Goal: Task Accomplishment & Management: Use online tool/utility

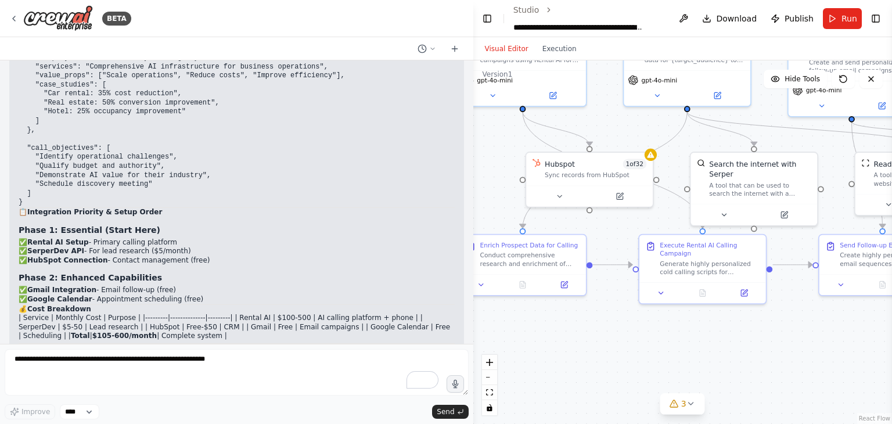
scroll to position [27736, 0]
click at [16, 21] on icon at bounding box center [13, 18] width 9 height 9
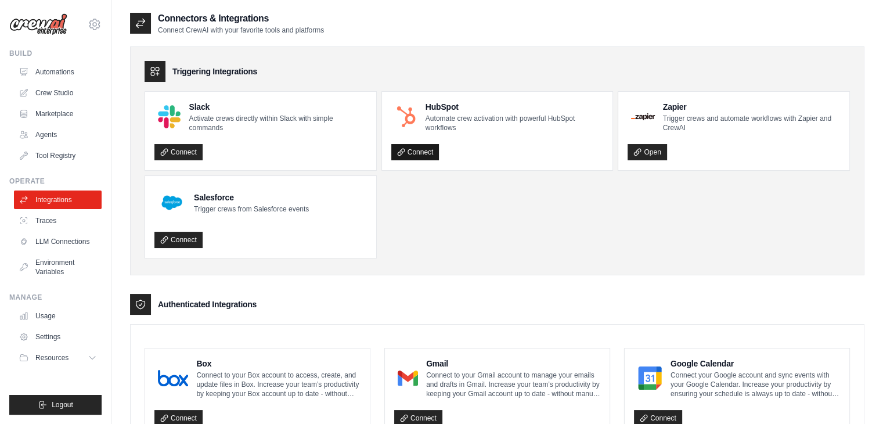
click at [423, 154] on link "Connect" at bounding box center [415, 152] width 48 height 16
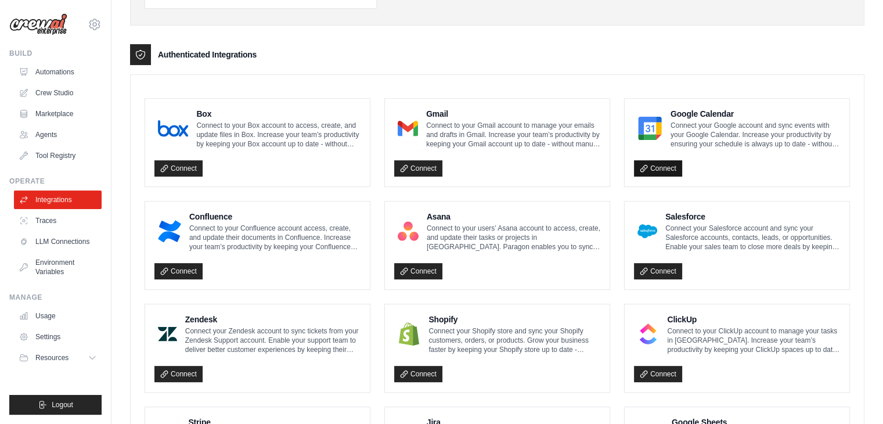
click at [670, 168] on link "Connect" at bounding box center [658, 168] width 48 height 16
click at [63, 92] on link "Crew Studio" at bounding box center [59, 93] width 88 height 19
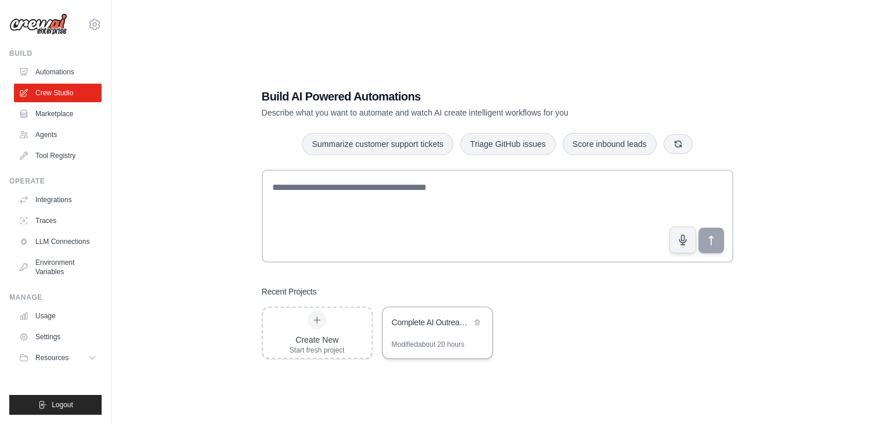
click at [418, 319] on div "Complete AI Outreach System with Appointment Management" at bounding box center [432, 323] width 80 height 12
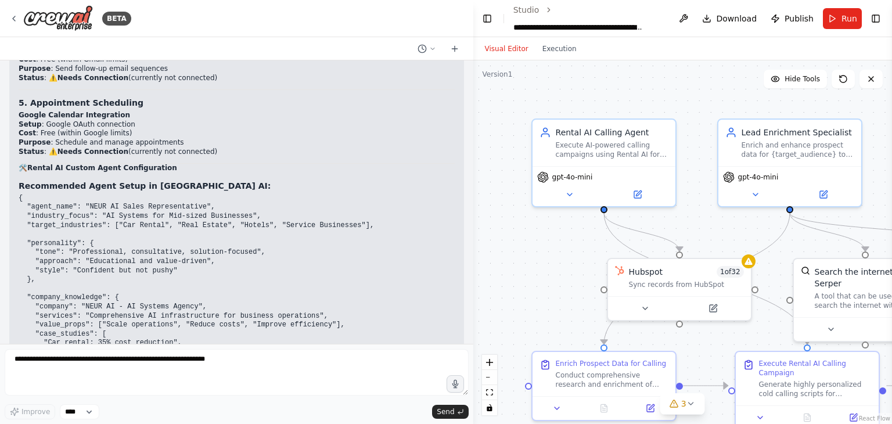
scroll to position [27488, 0]
click at [483, 13] on button "Toggle Left Sidebar" at bounding box center [487, 18] width 14 height 16
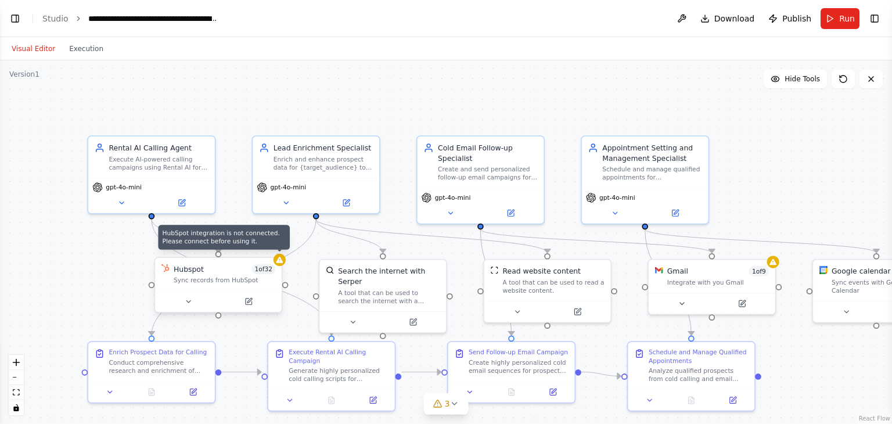
click at [281, 263] on icon at bounding box center [279, 260] width 7 height 6
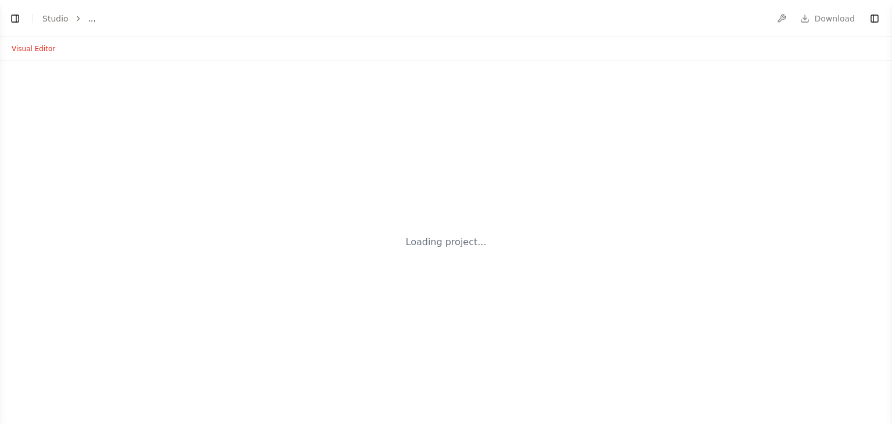
select select "****"
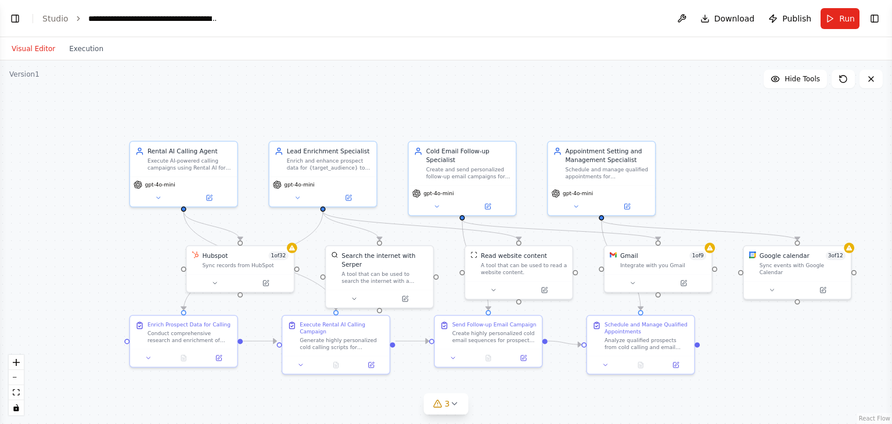
scroll to position [27859, 0]
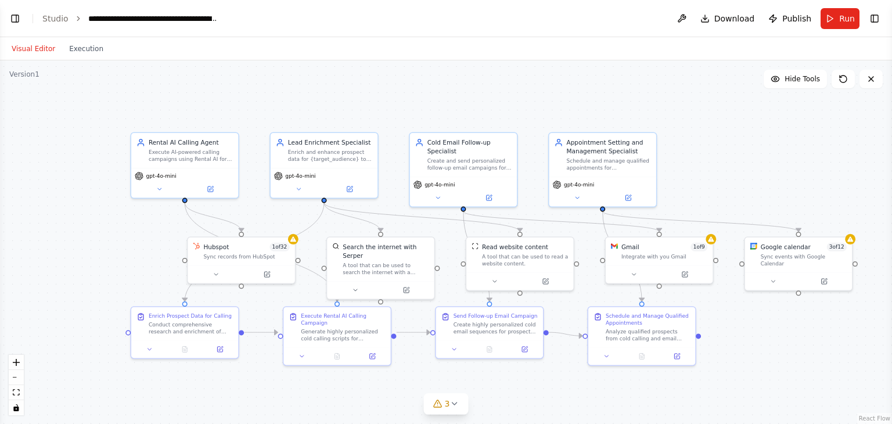
drag, startPoint x: 512, startPoint y: 41, endPoint x: 519, endPoint y: 114, distance: 73.0
click at [519, 114] on div ".deletable-edge-delete-btn { width: 20px; height: 20px; border: 0px solid #ffff…" at bounding box center [446, 242] width 892 height 364
click at [216, 271] on icon at bounding box center [216, 272] width 7 height 7
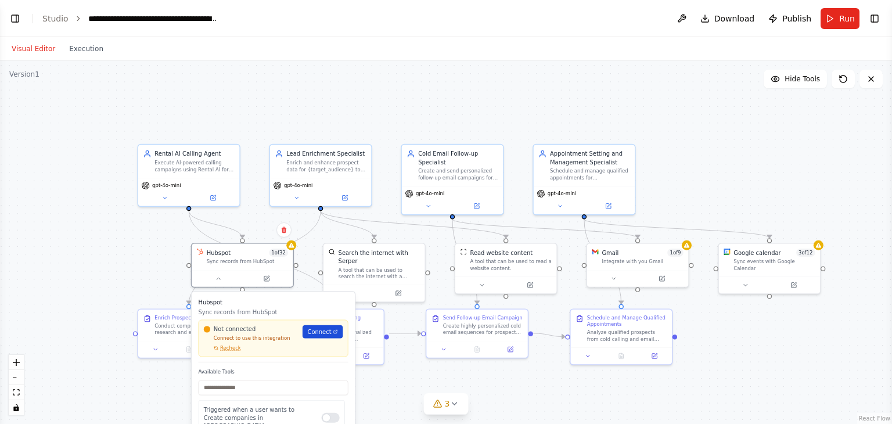
click at [325, 335] on span "Connect" at bounding box center [319, 332] width 24 height 8
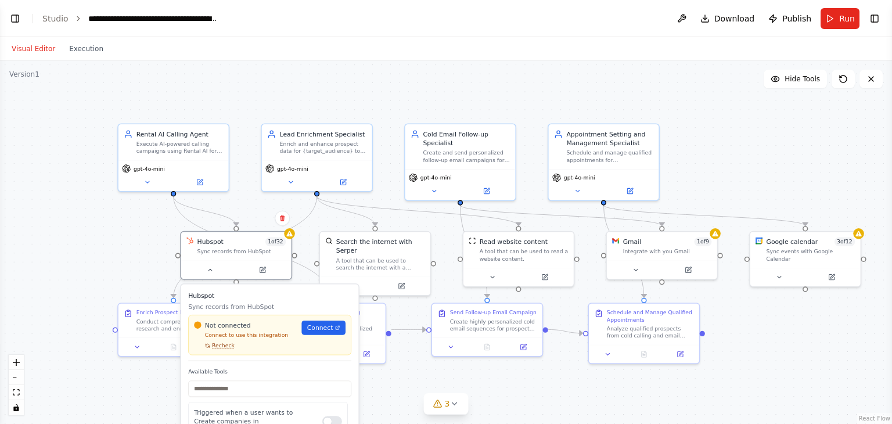
click at [225, 347] on span "Recheck" at bounding box center [223, 345] width 23 height 7
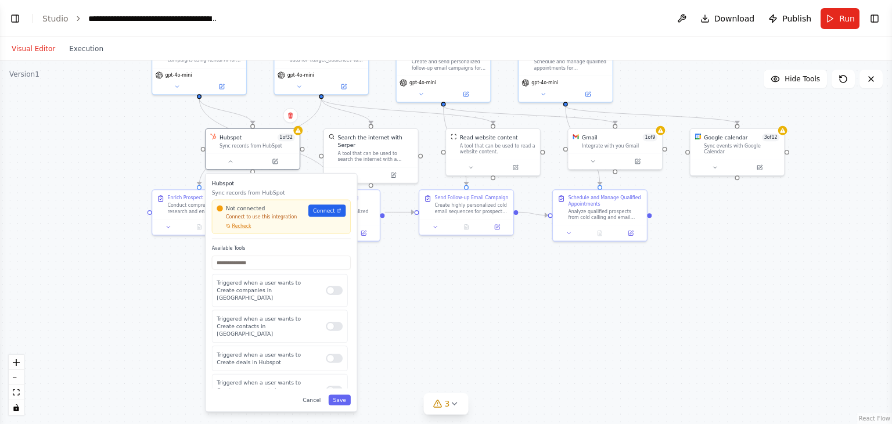
drag, startPoint x: 468, startPoint y: 375, endPoint x: 472, endPoint y: 259, distance: 116.2
click at [472, 259] on div ".deletable-edge-delete-btn { width: 20px; height: 20px; border: 0px solid #ffff…" at bounding box center [446, 242] width 892 height 364
click at [337, 402] on button "Save" at bounding box center [340, 400] width 22 height 10
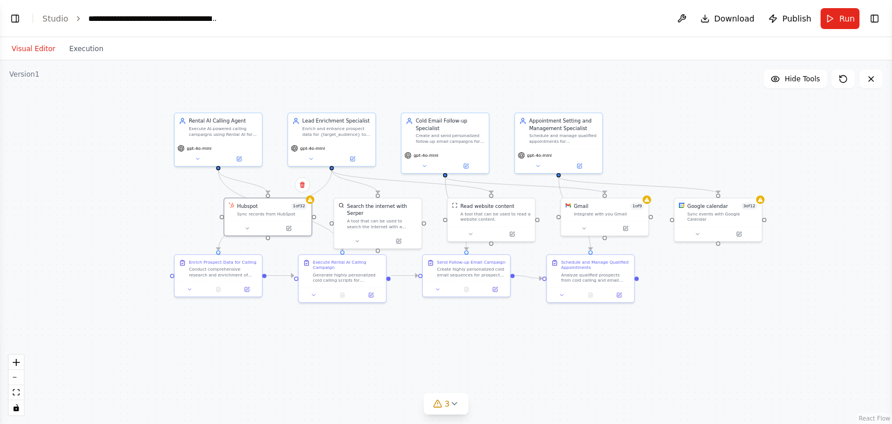
drag, startPoint x: 455, startPoint y: 321, endPoint x: 465, endPoint y: 371, distance: 50.2
click at [465, 371] on div ".deletable-edge-delete-btn { width: 20px; height: 20px; border: 0px solid #ffff…" at bounding box center [446, 242] width 892 height 364
click at [242, 223] on button at bounding box center [247, 227] width 40 height 9
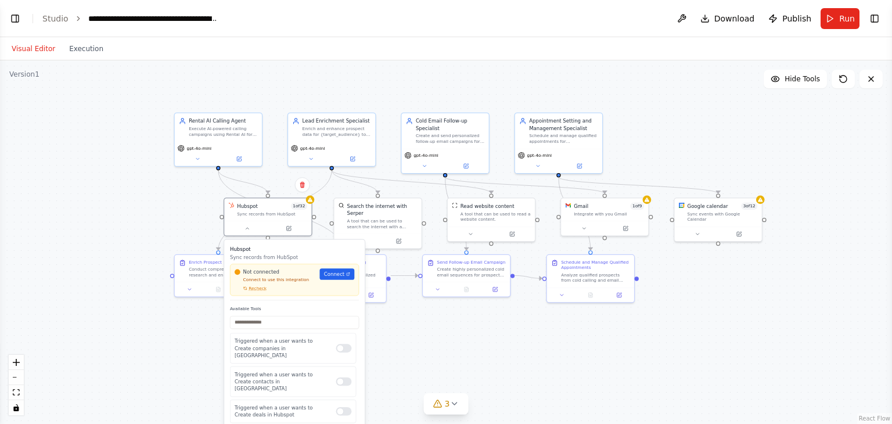
click at [257, 291] on div "Not connected Connect to use this integration Recheck Connect" at bounding box center [294, 280] width 129 height 32
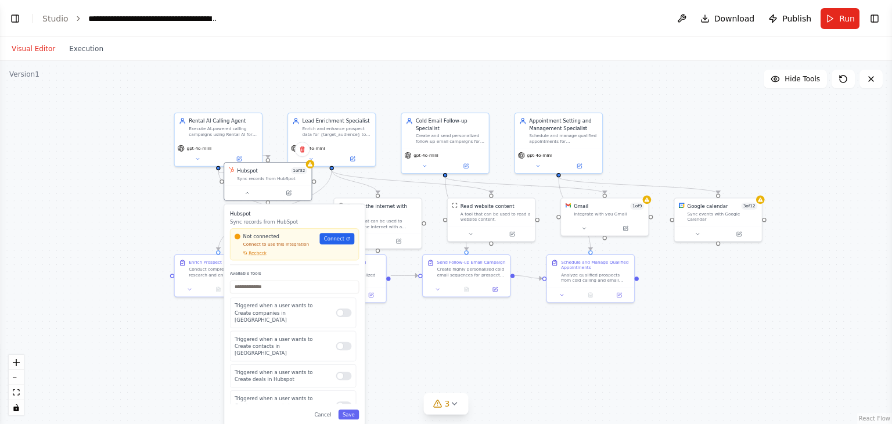
drag, startPoint x: 316, startPoint y: 310, endPoint x: 315, endPoint y: 271, distance: 38.9
click at [315, 271] on label "Available Tools" at bounding box center [294, 274] width 129 height 6
click at [347, 415] on button "Save" at bounding box center [349, 414] width 21 height 10
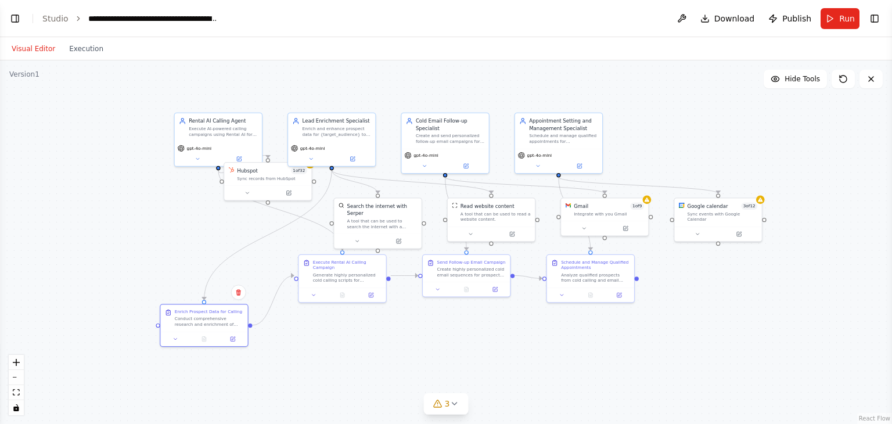
drag, startPoint x: 226, startPoint y: 278, endPoint x: 213, endPoint y: 328, distance: 51.7
click at [213, 328] on div "Enrich Prospect Data for Calling Conduct comprehensive research and enrichment …" at bounding box center [203, 318] width 87 height 27
drag, startPoint x: 260, startPoint y: 187, endPoint x: 184, endPoint y: 231, distance: 88.2
click at [184, 231] on button at bounding box center [169, 234] width 40 height 9
drag, startPoint x: 333, startPoint y: 275, endPoint x: 335, endPoint y: 324, distance: 48.8
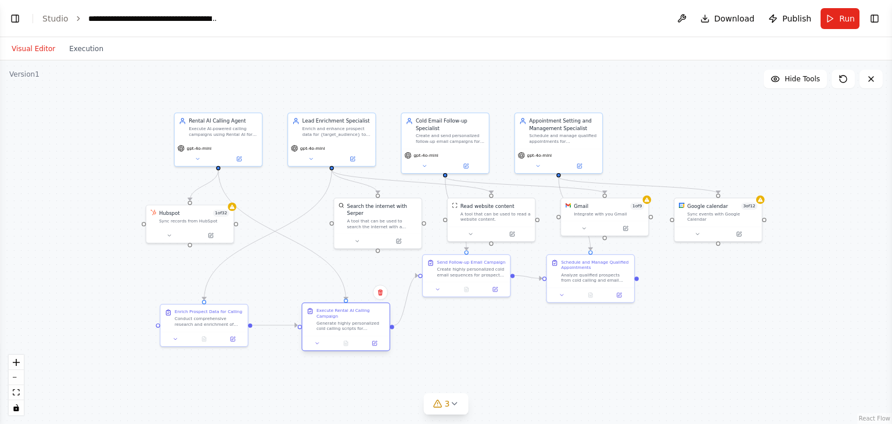
click at [335, 324] on div "Generate highly personalized cold calling scripts for {target_audience} represe…" at bounding box center [351, 326] width 69 height 12
drag, startPoint x: 467, startPoint y: 269, endPoint x: 475, endPoint y: 322, distance: 53.5
click at [475, 322] on div "Create highly personalized cold email sequences for prospects who didn't book d…" at bounding box center [478, 321] width 69 height 12
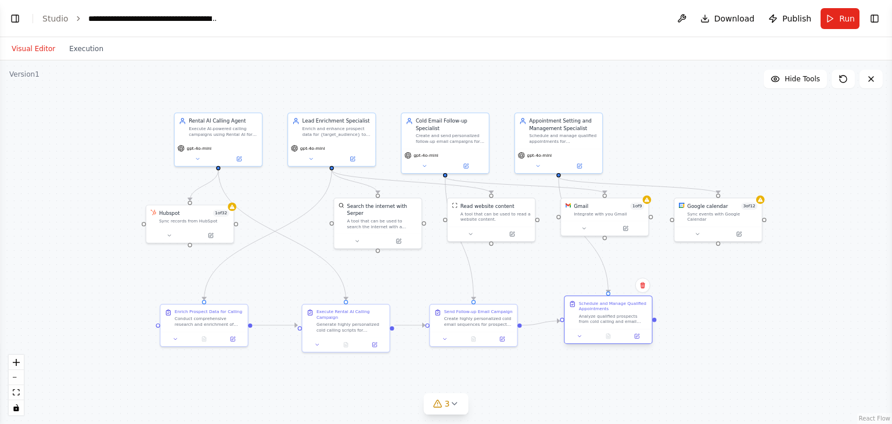
drag, startPoint x: 597, startPoint y: 281, endPoint x: 619, endPoint y: 325, distance: 49.6
click at [619, 325] on div "Schedule and Manage Qualified Appointments Analyze qualified prospects from col…" at bounding box center [608, 312] width 87 height 33
click at [19, 22] on button "Toggle Left Sidebar" at bounding box center [15, 18] width 16 height 16
click at [19, 22] on div "BETA a multi-agent outreach system composed of an AI called calling agent and p…" at bounding box center [446, 212] width 892 height 424
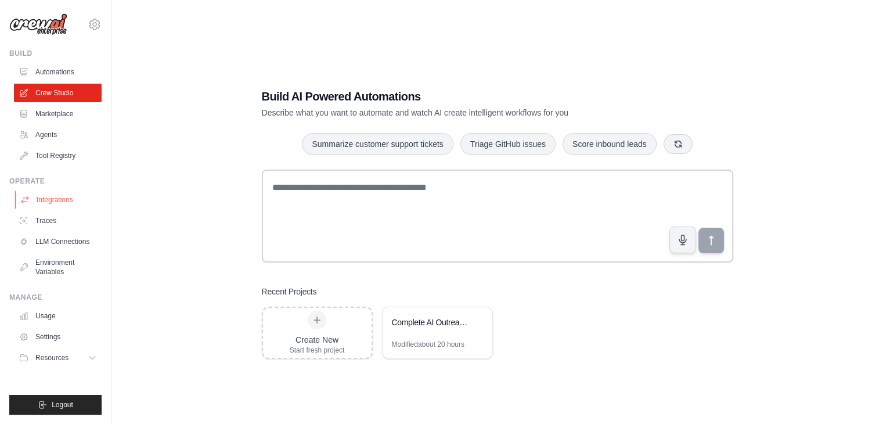
click at [66, 196] on link "Integrations" at bounding box center [59, 200] width 88 height 19
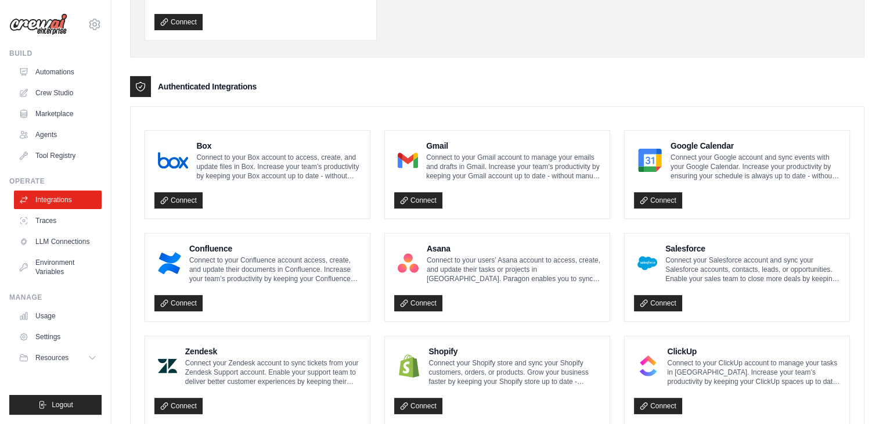
scroll to position [218, 0]
click at [648, 193] on link "Connect" at bounding box center [658, 200] width 48 height 16
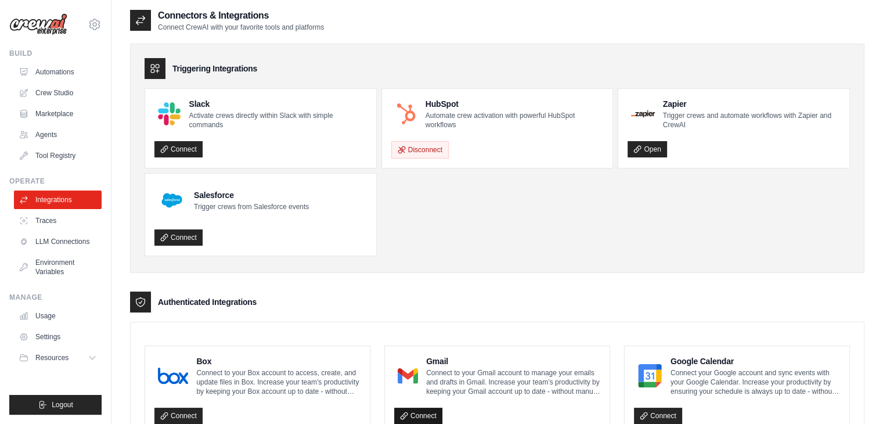
scroll to position [0, 0]
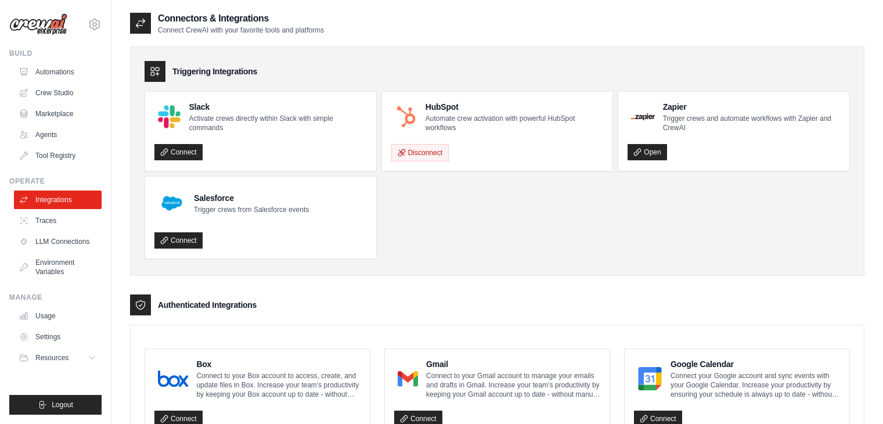
click at [53, 138] on link "Agents" at bounding box center [58, 134] width 88 height 19
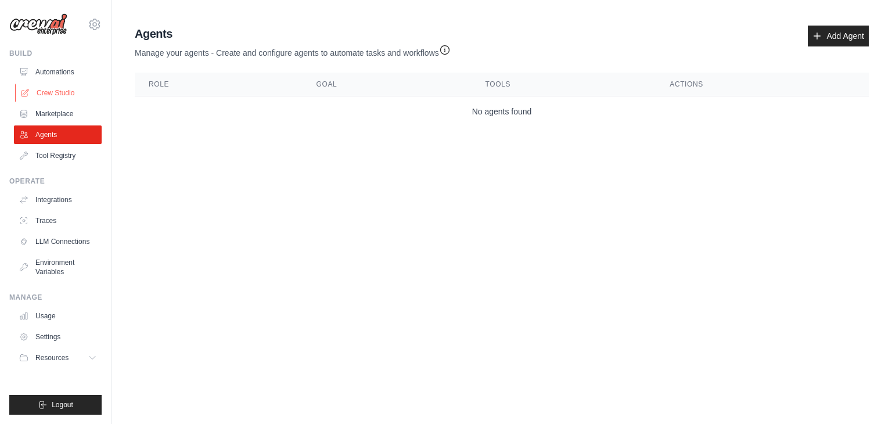
click at [70, 96] on link "Crew Studio" at bounding box center [59, 93] width 88 height 19
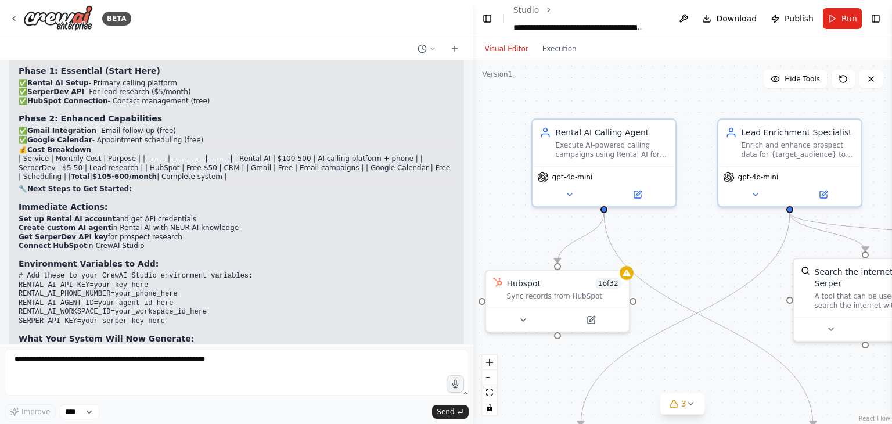
scroll to position [27894, 0]
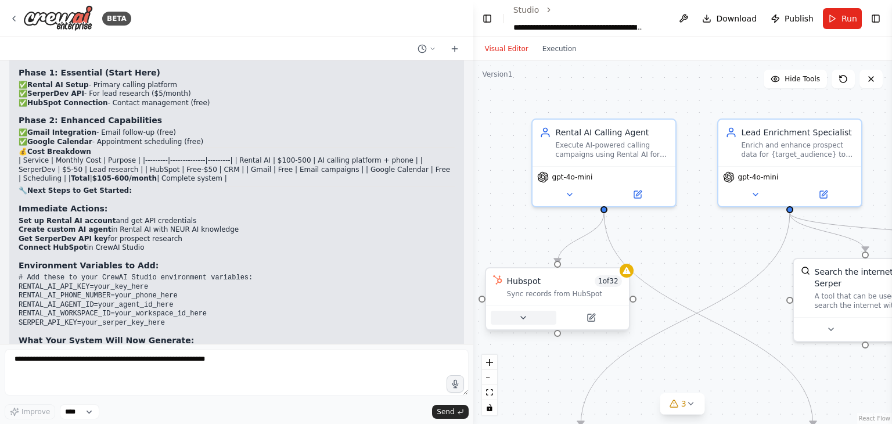
click at [523, 317] on icon at bounding box center [523, 318] width 5 height 2
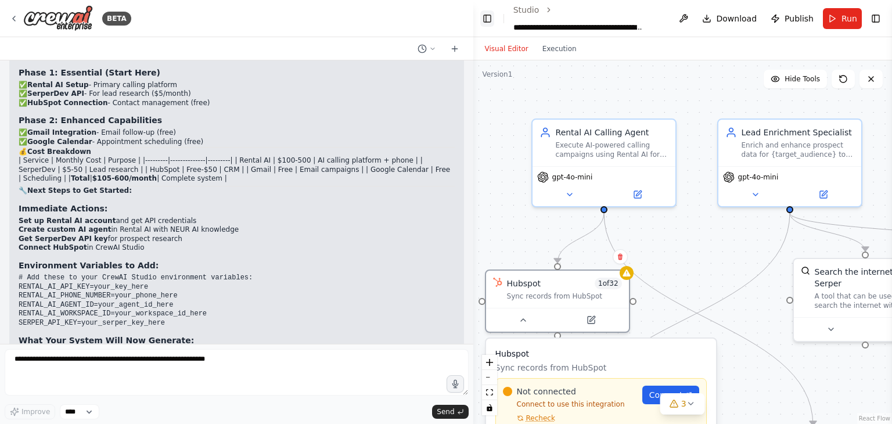
click at [489, 20] on button "Toggle Left Sidebar" at bounding box center [487, 18] width 14 height 16
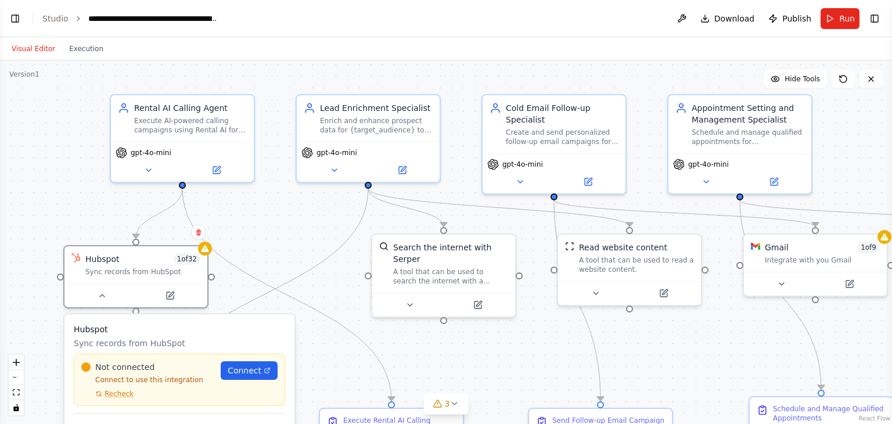
drag, startPoint x: 246, startPoint y: 268, endPoint x: 298, endPoint y: 244, distance: 57.2
click at [298, 244] on div ".deletable-edge-delete-btn { width: 20px; height: 20px; border: 0px solid #ffff…" at bounding box center [446, 242] width 892 height 364
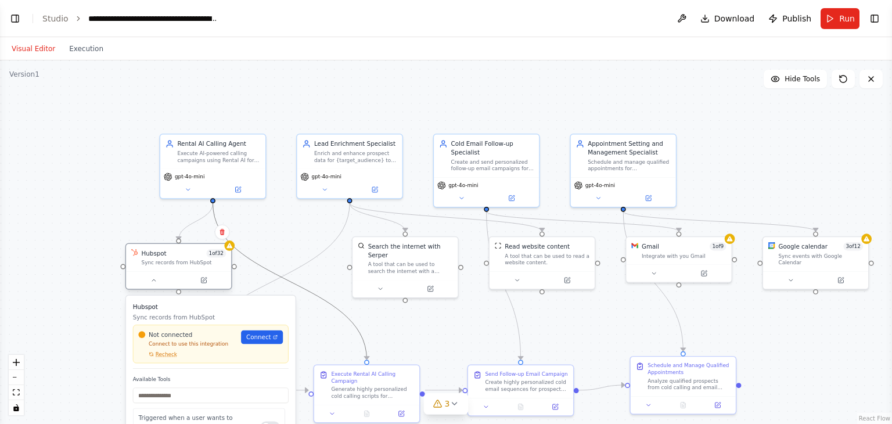
drag, startPoint x: 333, startPoint y: 307, endPoint x: 211, endPoint y: 253, distance: 133.4
click at [330, 235] on div ".deletable-edge-delete-btn { width: 20px; height: 20px; border: 0px solid #ffff…" at bounding box center [446, 242] width 892 height 364
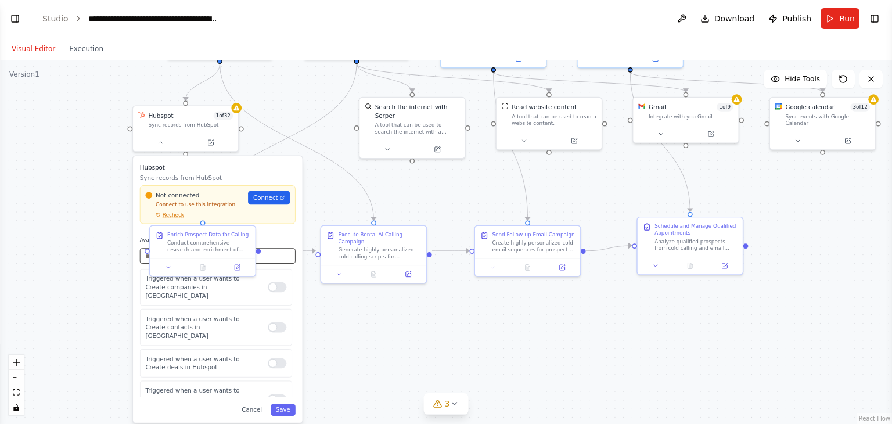
drag, startPoint x: 293, startPoint y: 231, endPoint x: 300, endPoint y: 92, distance: 139.6
click at [300, 92] on div ".deletable-edge-delete-btn { width: 20px; height: 20px; border: 0px solid #ffff…" at bounding box center [446, 242] width 892 height 364
click at [260, 407] on button "Cancel" at bounding box center [251, 410] width 31 height 12
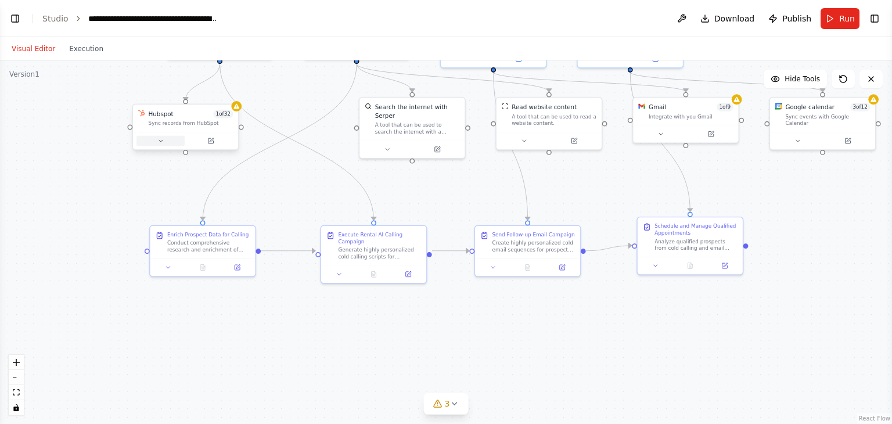
click at [153, 144] on button at bounding box center [160, 141] width 48 height 10
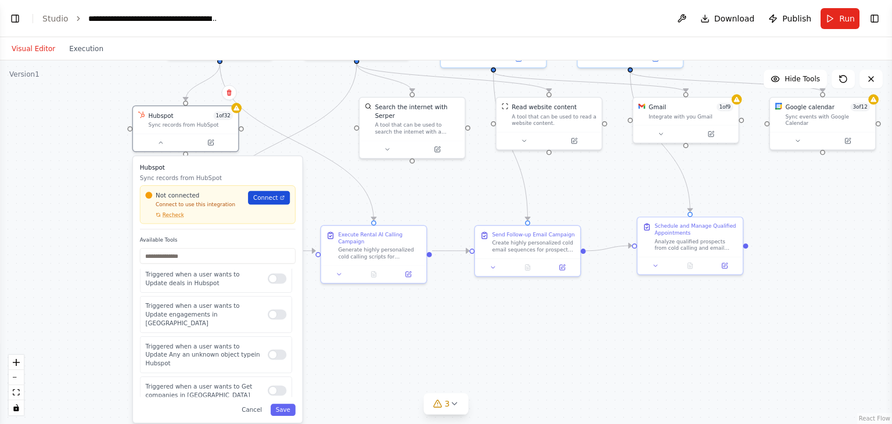
scroll to position [380, 0]
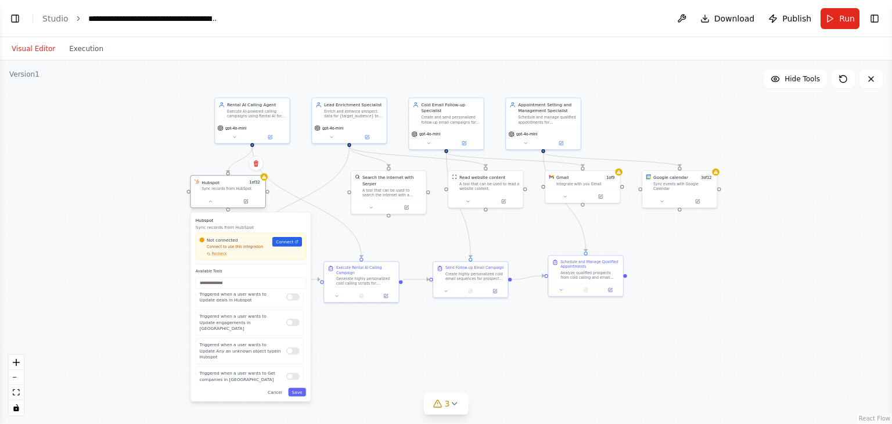
drag, startPoint x: 358, startPoint y: 294, endPoint x: 204, endPoint y: 194, distance: 183.5
click at [389, 351] on div ".deletable-edge-delete-btn { width: 20px; height: 20px; border: 0px solid #ffff…" at bounding box center [446, 242] width 892 height 364
click at [267, 179] on div at bounding box center [264, 178] width 8 height 8
click at [290, 244] on span "Connect" at bounding box center [284, 242] width 17 height 6
click at [293, 175] on div ".deletable-edge-delete-btn { width: 20px; height: 20px; border: 0px solid #ffff…" at bounding box center [446, 242] width 892 height 364
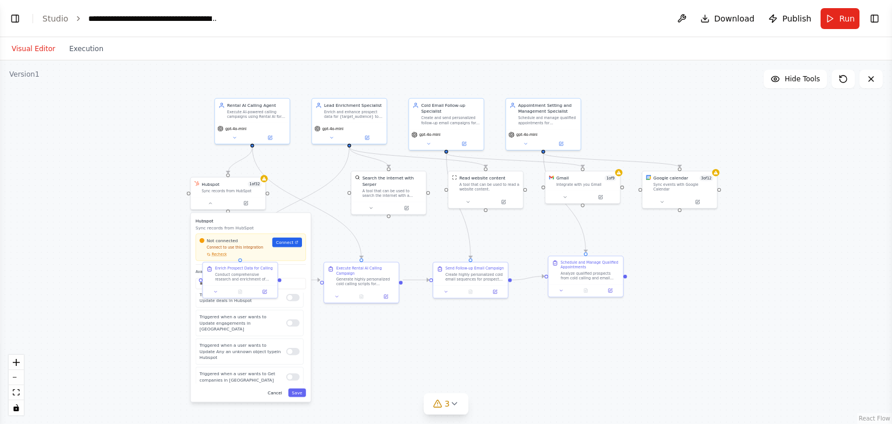
click at [279, 396] on button "Cancel" at bounding box center [274, 393] width 21 height 9
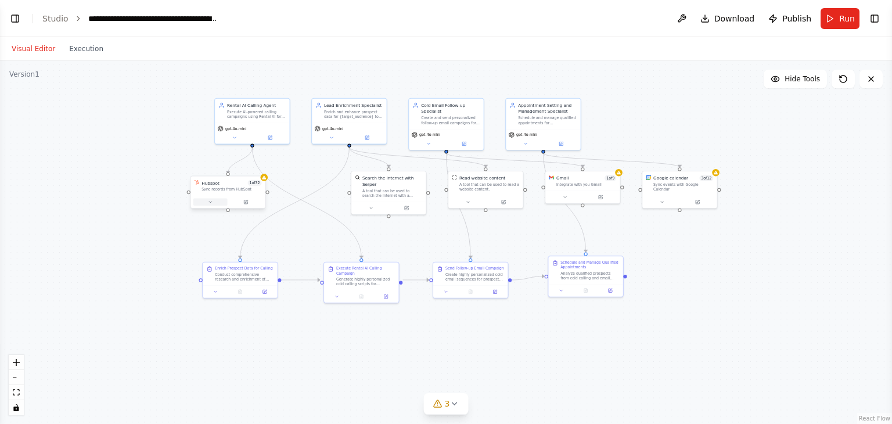
click at [208, 203] on icon at bounding box center [210, 202] width 5 height 5
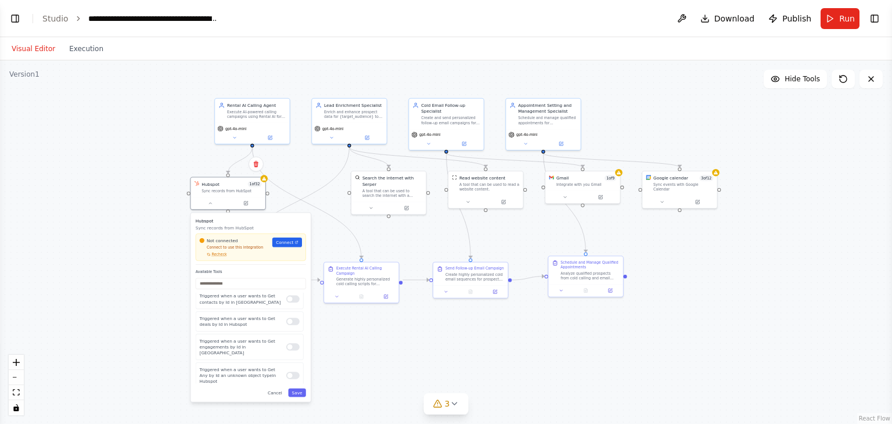
scroll to position [810, 0]
click at [139, 289] on div ".deletable-edge-delete-btn { width: 20px; height: 20px; border: 0px solid #ffff…" at bounding box center [446, 242] width 892 height 364
click at [279, 391] on button "Cancel" at bounding box center [274, 393] width 21 height 9
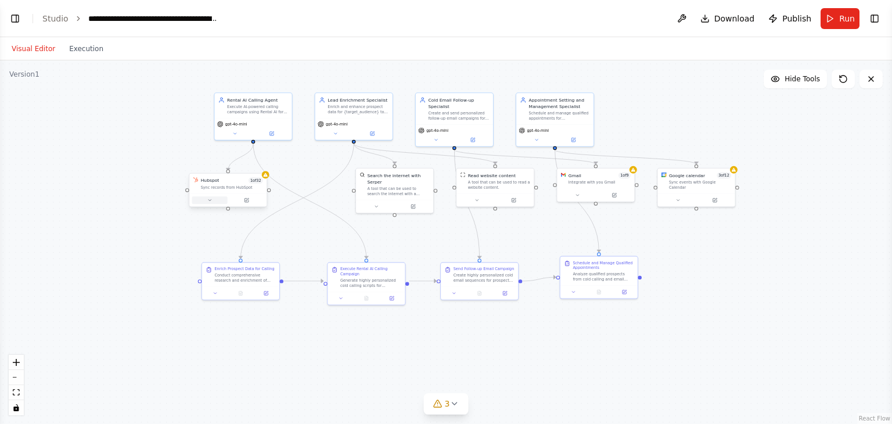
click at [210, 203] on button at bounding box center [209, 200] width 35 height 8
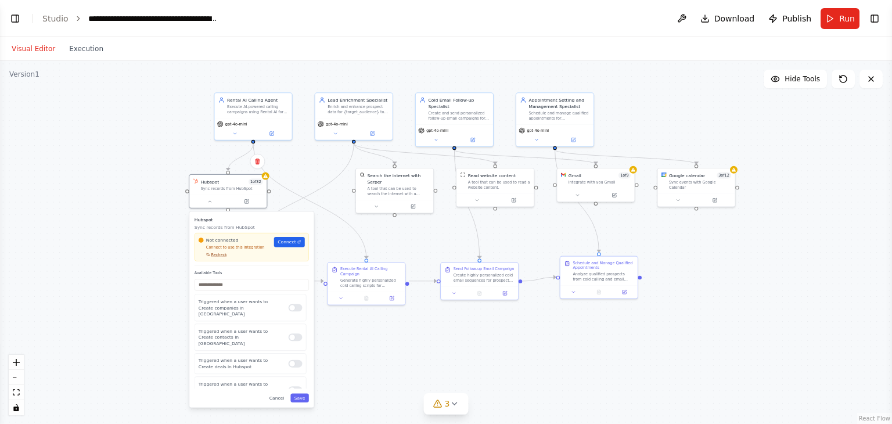
click at [220, 256] on span "Recheck" at bounding box center [219, 254] width 16 height 5
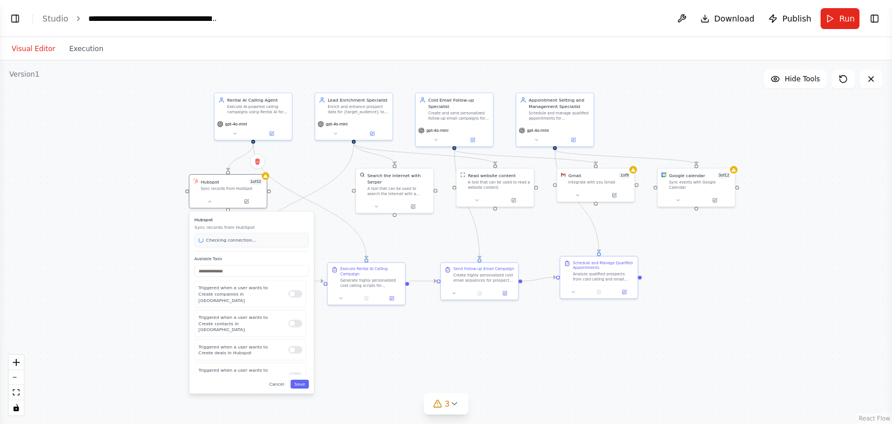
click at [220, 256] on div "Hubspot Sync records from HubSpot Checking connection... Available Tools Trigge…" at bounding box center [251, 302] width 124 height 182
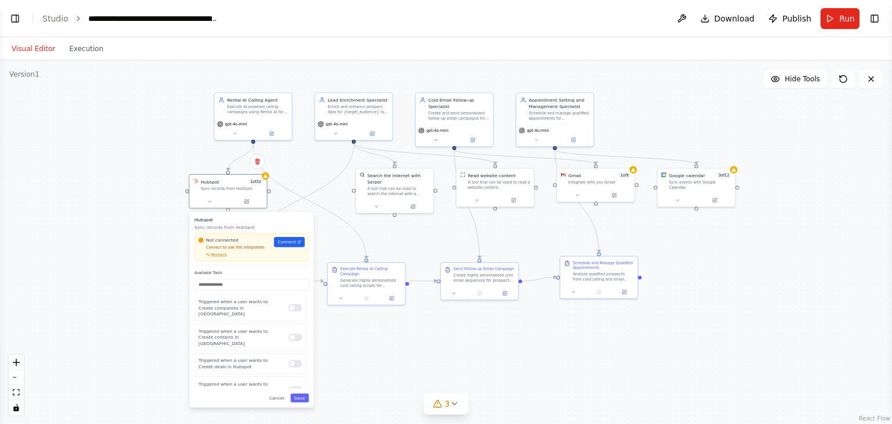
click at [243, 256] on span "Recheck" at bounding box center [250, 252] width 15 height 15
click at [220, 248] on span "Recheck" at bounding box center [218, 240] width 15 height 15
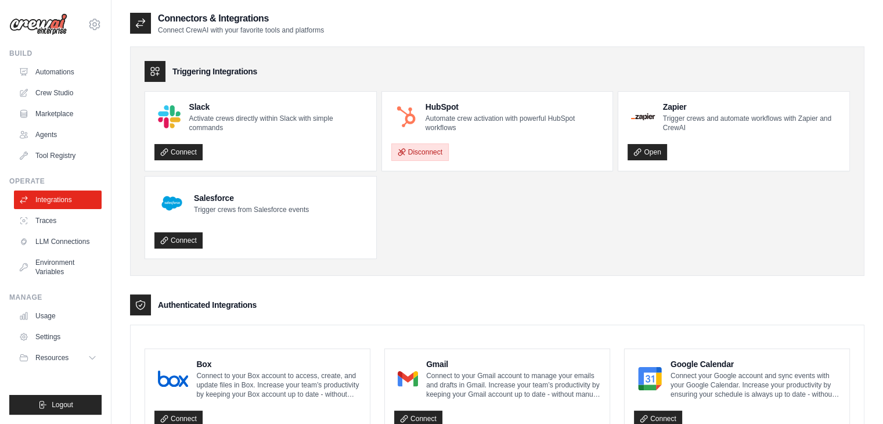
click at [444, 149] on button "Disconnect" at bounding box center [419, 151] width 57 height 17
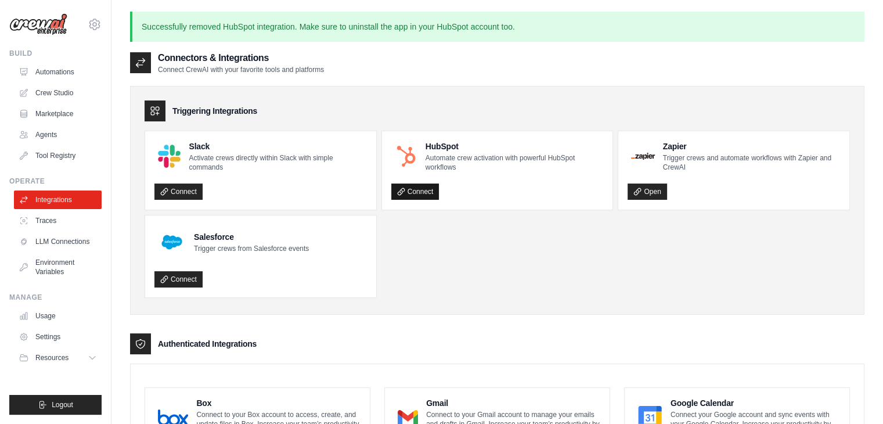
click at [423, 193] on link "Connect" at bounding box center [415, 192] width 48 height 16
